Goal: Register for event/course

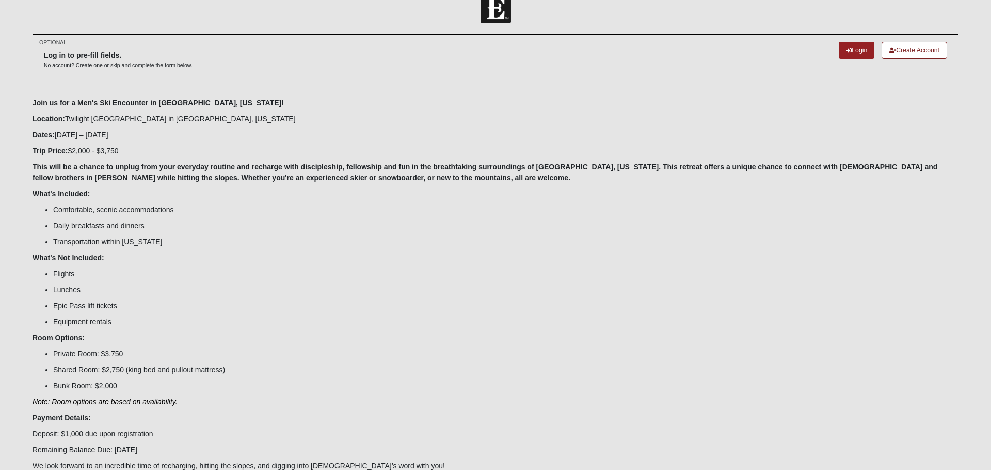
scroll to position [24, 0]
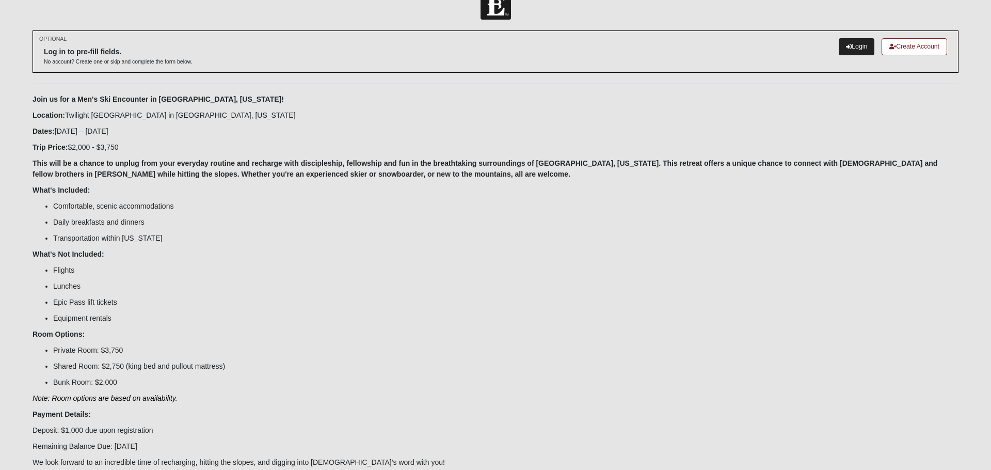
click at [846, 49] on icon at bounding box center [849, 47] width 6 height 6
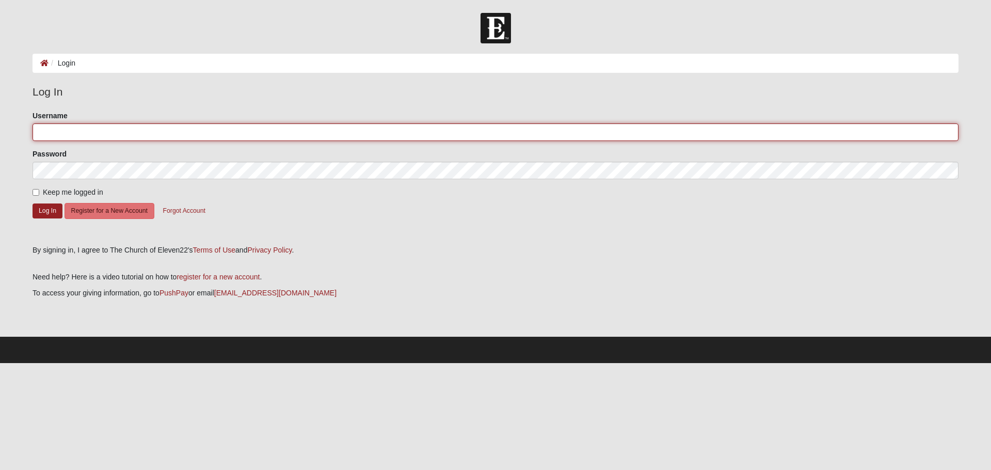
type input "wesleyparsons1"
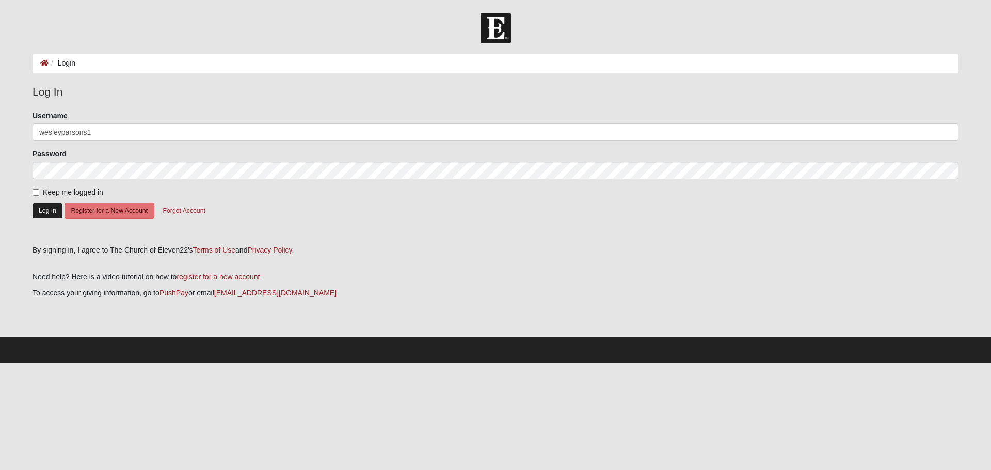
click at [46, 205] on button "Log In" at bounding box center [48, 210] width 30 height 15
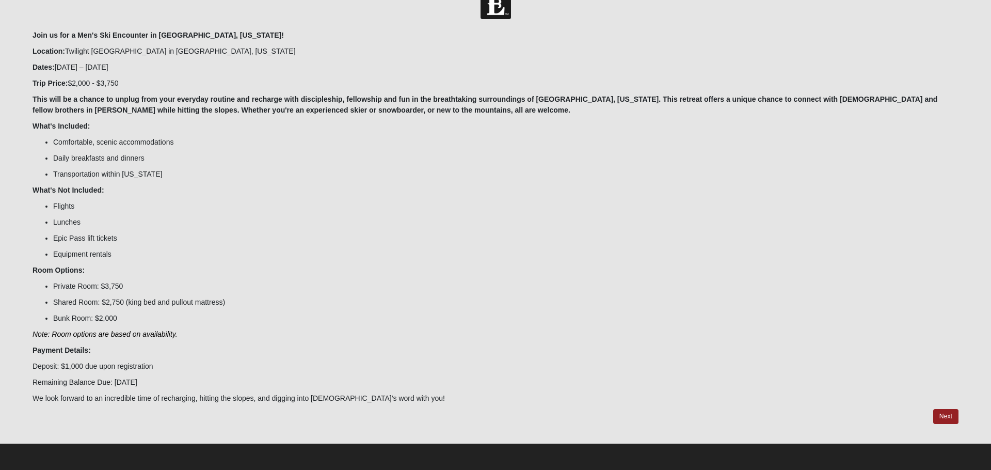
scroll to position [28, 0]
click at [943, 412] on link "Next" at bounding box center [945, 416] width 25 height 15
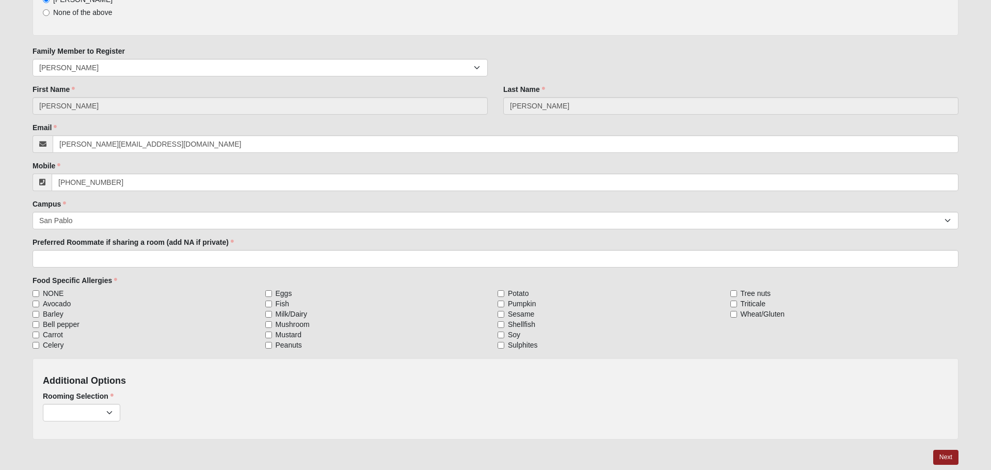
scroll to position [151, 0]
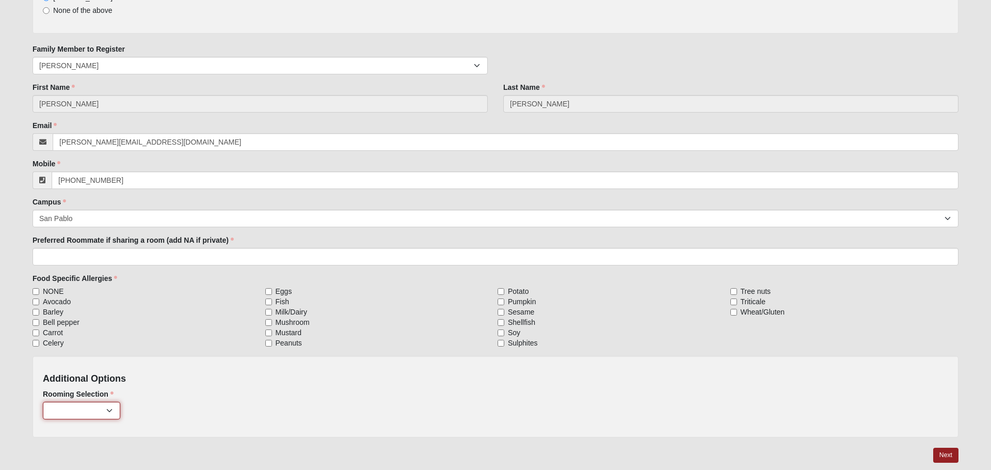
select select "819"
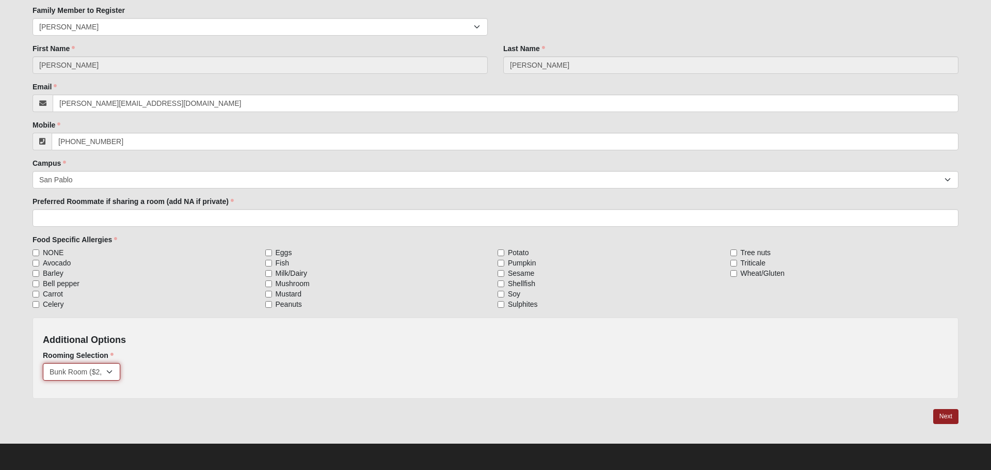
scroll to position [189, 0]
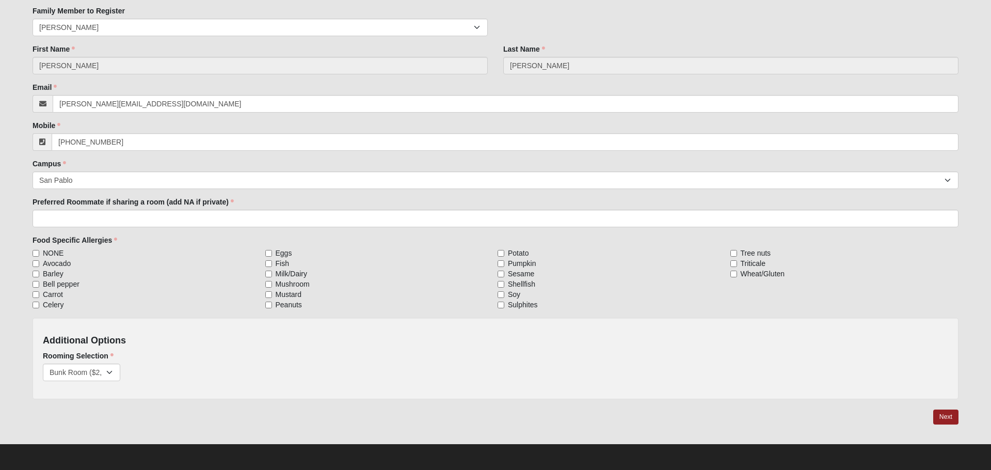
click at [944, 419] on link "Next" at bounding box center [945, 416] width 25 height 15
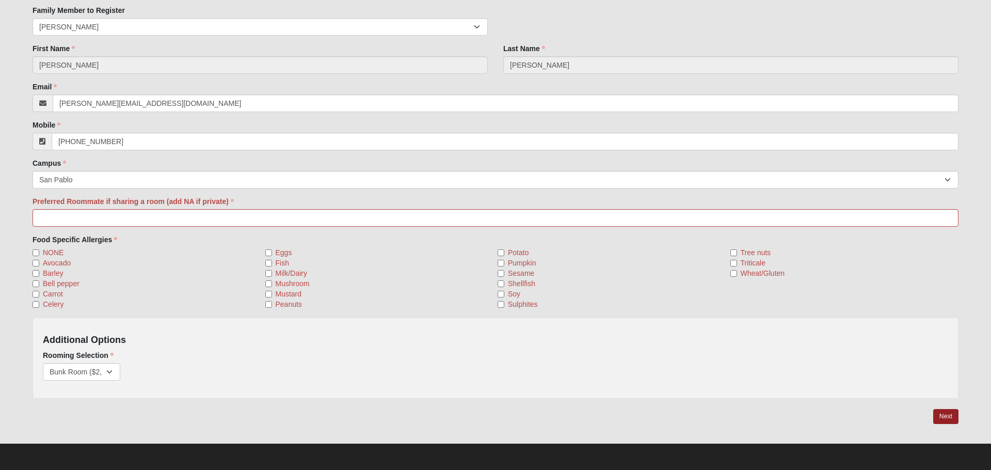
scroll to position [241, 0]
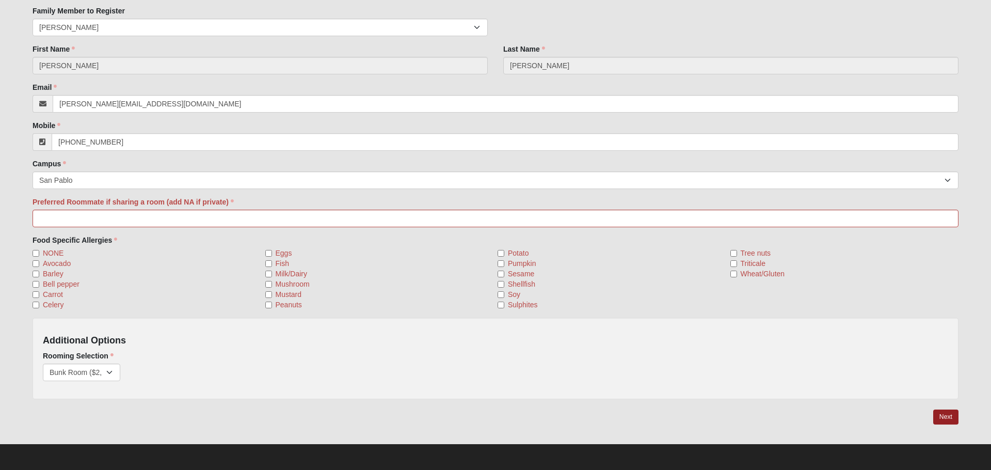
click at [35, 255] on input "NONE" at bounding box center [36, 253] width 7 height 7
checkbox input "true"
click at [945, 415] on link "Next" at bounding box center [945, 416] width 25 height 15
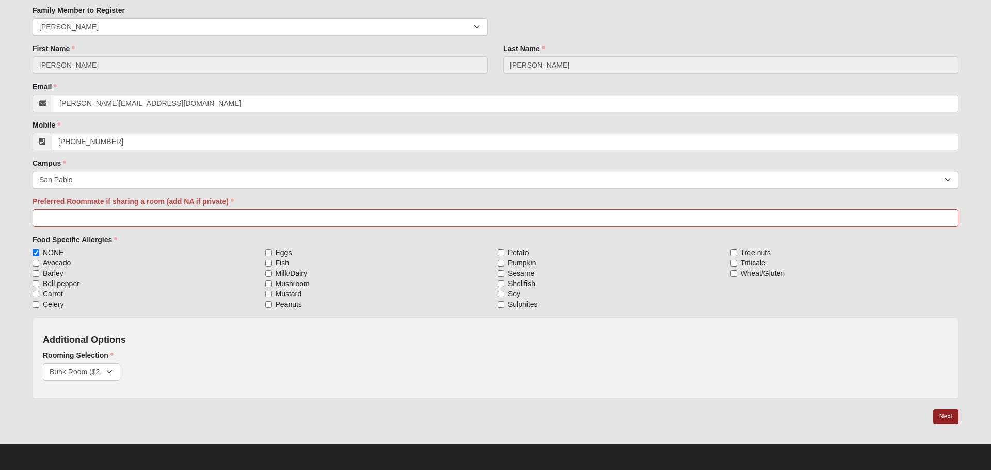
scroll to position [230, 0]
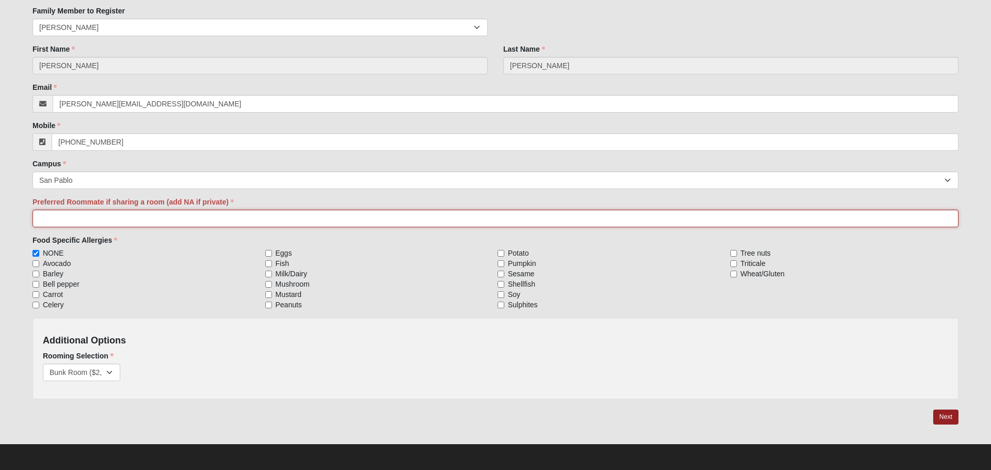
click at [86, 217] on input "Preferred Roommate if sharing a room (add NA if private)" at bounding box center [496, 218] width 926 height 18
type input "N/A"
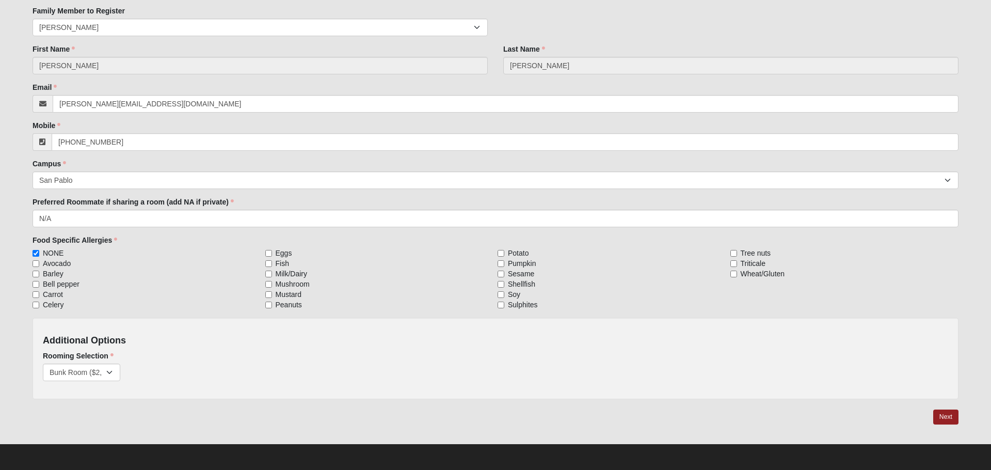
click at [933, 417] on link "Next" at bounding box center [945, 416] width 25 height 15
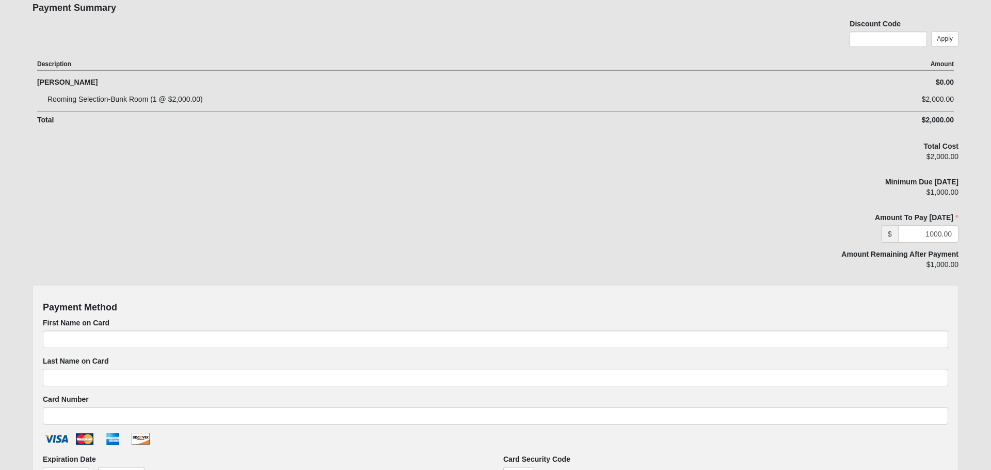
scroll to position [273, 0]
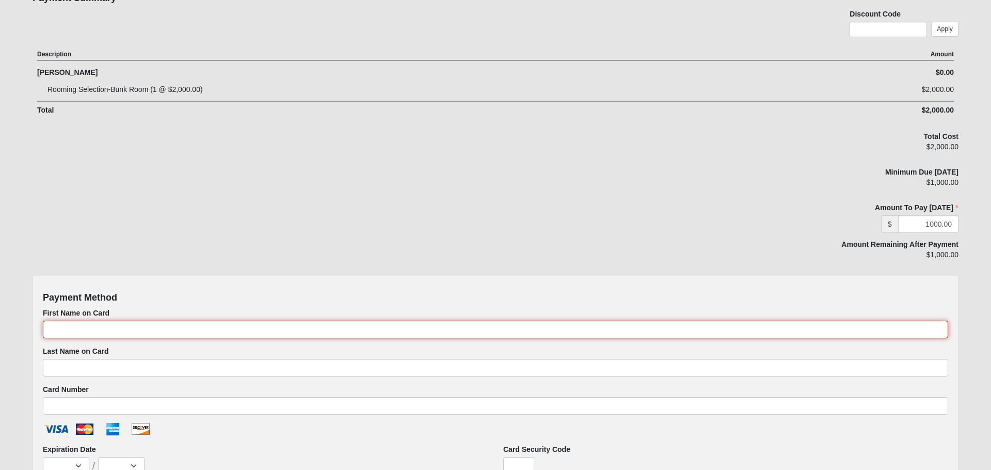
click at [93, 328] on input "First Name on Card" at bounding box center [495, 329] width 905 height 18
type input "Wesley"
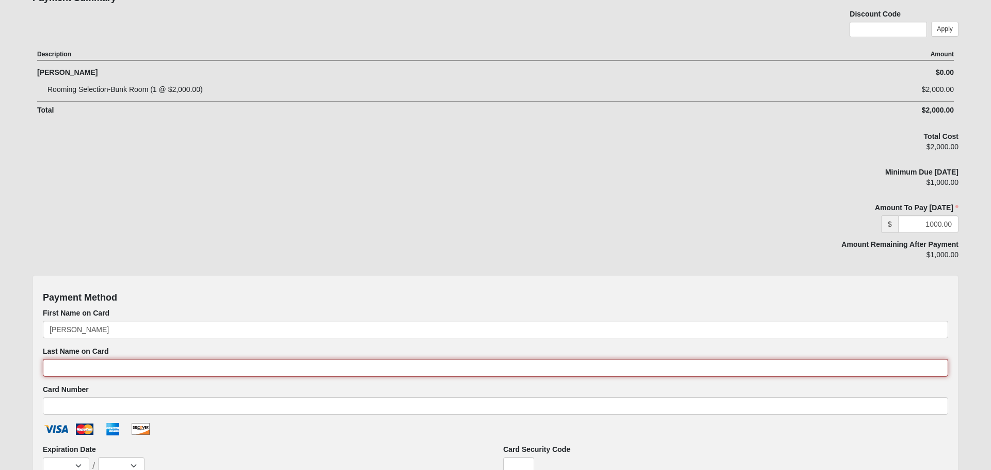
type input "Parsons"
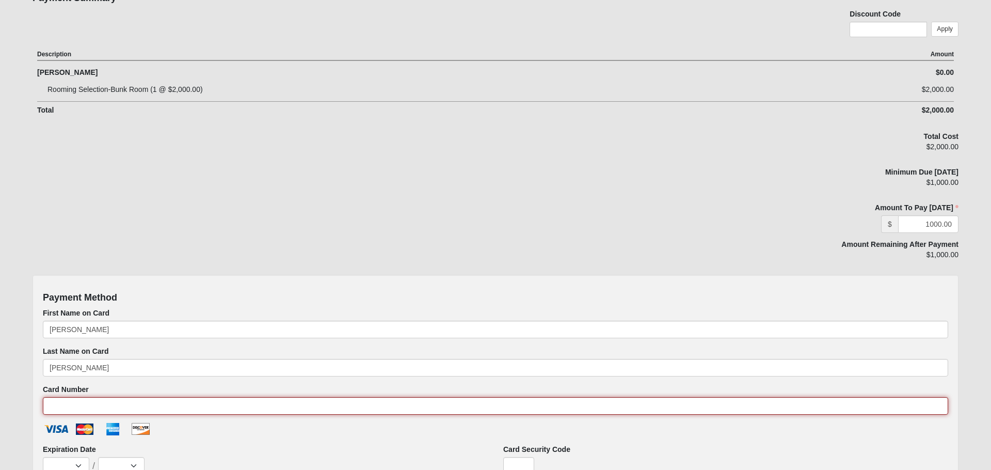
type input "379767060108005"
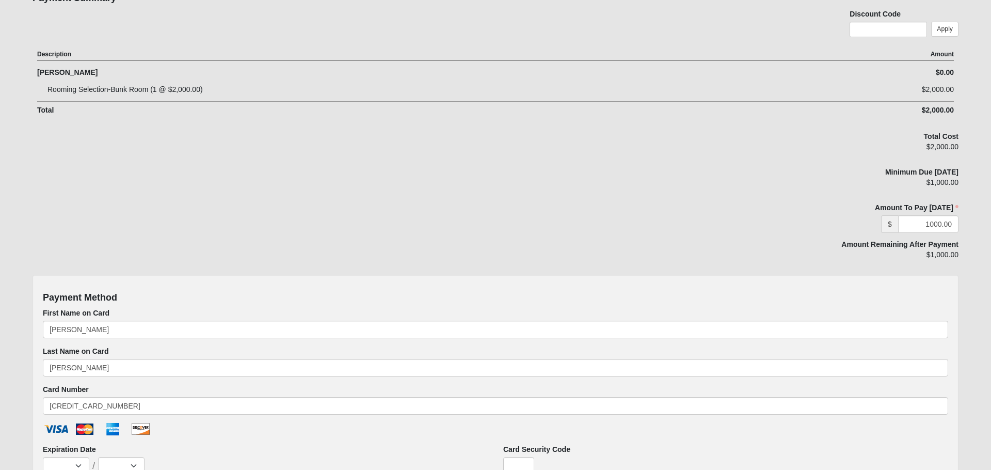
select select "3"
select select "2029"
type input "8041"
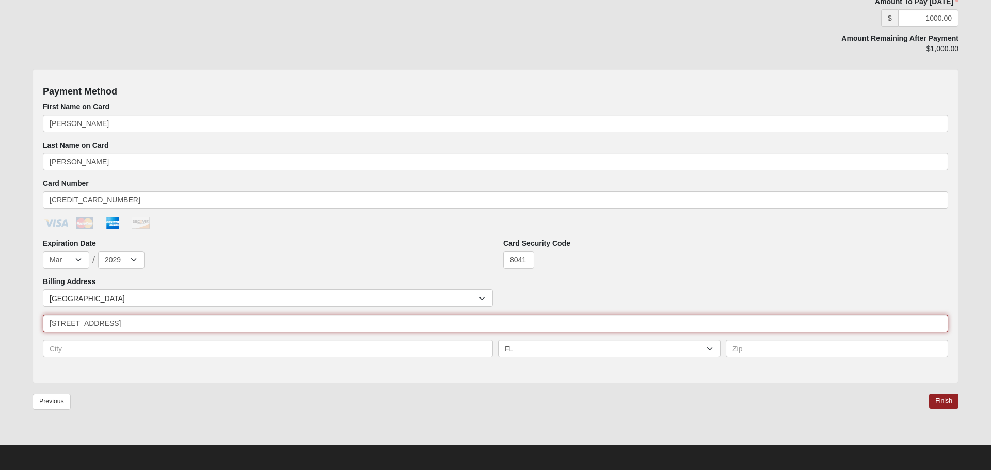
type input "1628 3rd Ave N"
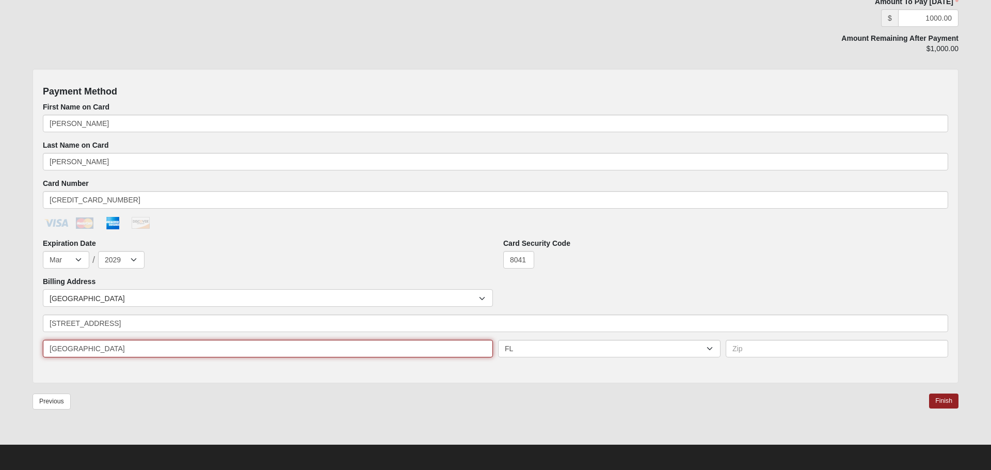
type input "Jacksonville Beach"
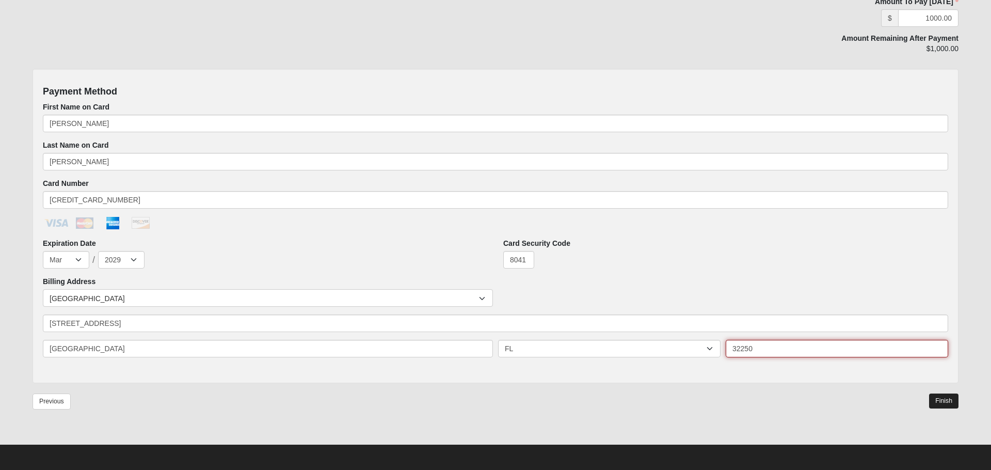
type input "32250"
click at [943, 401] on link "Finish" at bounding box center [943, 400] width 29 height 15
